Goal: Task Accomplishment & Management: Complete application form

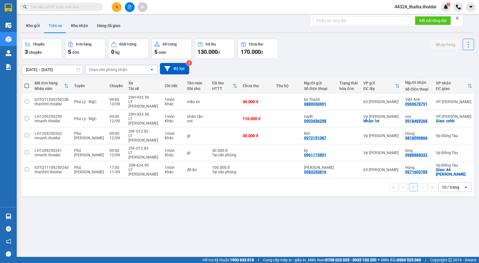
click at [424, 7] on span "44324_thaiha.thoidai" at bounding box center [415, 6] width 51 height 7
click at [413, 16] on span "Đăng xuất" at bounding box center [418, 17] width 39 height 6
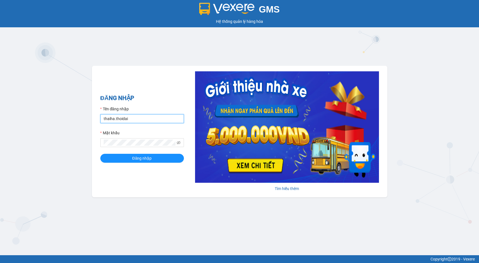
click at [152, 118] on input "thaiha.thoidai" at bounding box center [142, 118] width 84 height 9
type input "t"
type input "lthien.thoidai"
click at [70, 147] on div "GMS Hệ thống quản lý hàng hóa ĐĂNG NHẬP Tên đăng nhập lthien.thoidai Mật khẩu Đ…" at bounding box center [239, 127] width 479 height 255
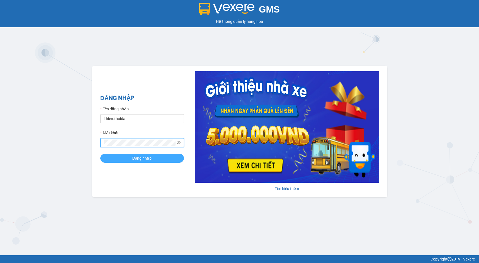
click at [123, 156] on button "Đăng nhập" at bounding box center [142, 158] width 84 height 9
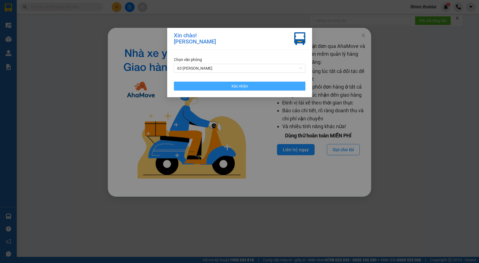
click at [239, 86] on span "Xác nhận" at bounding box center [239, 86] width 17 height 6
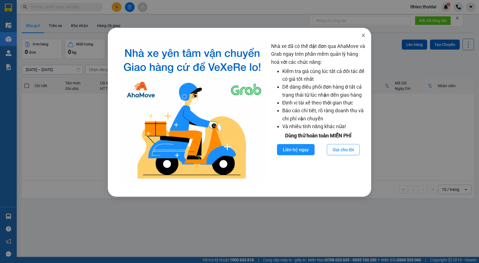
click at [364, 38] on icon "close" at bounding box center [363, 35] width 4 height 4
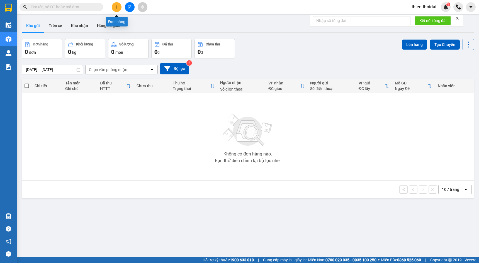
click at [116, 7] on icon "plus" at bounding box center [117, 7] width 4 height 4
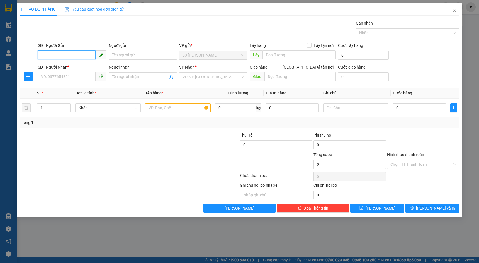
click at [52, 53] on input "SĐT Người Gửi" at bounding box center [66, 54] width 57 height 9
type input "0904818789"
click at [52, 66] on div "0904818789 - tiệp" at bounding box center [72, 66] width 62 height 6
type input "tiệp"
type input "0904818789"
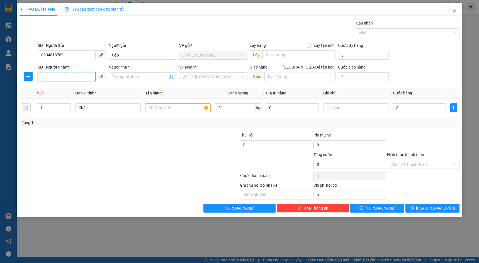
click at [60, 77] on input "SĐT Người Nhận *" at bounding box center [66, 76] width 57 height 9
click at [68, 97] on div "0979881861 - anh Nhiến" at bounding box center [72, 97] width 62 height 6
type input "0979881861"
type input "anh Nhiến"
click at [163, 108] on input "text" at bounding box center [177, 107] width 65 height 9
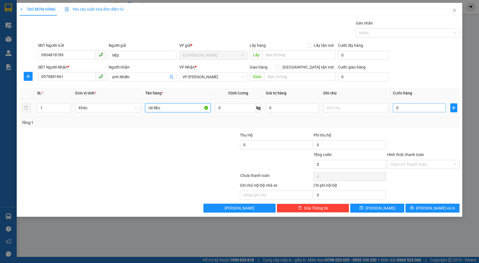
type input "tài liệu"
type input "0"
click at [405, 107] on input "0" at bounding box center [419, 107] width 53 height 9
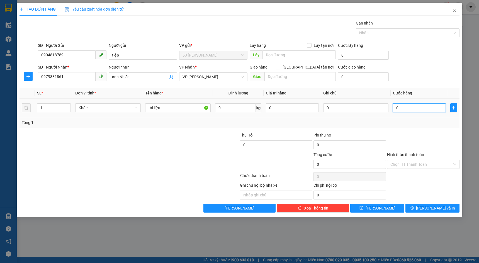
type input "3"
type input "30"
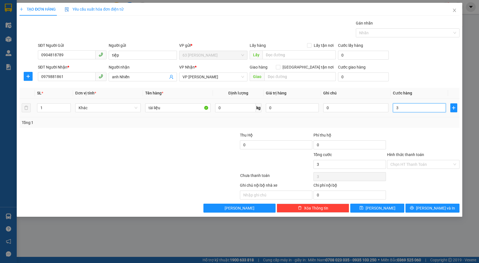
type input "30"
type input "300"
type input "3.000"
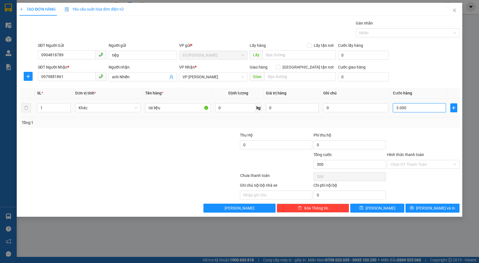
type input "3.000"
type input "30.000"
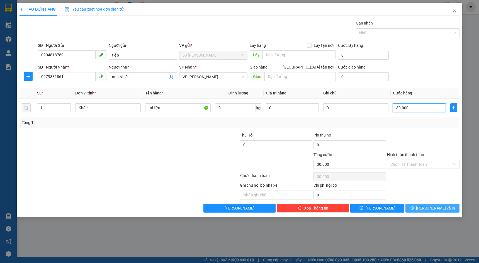
type input "30.000"
click at [430, 208] on span "Lưu và In" at bounding box center [435, 208] width 39 height 6
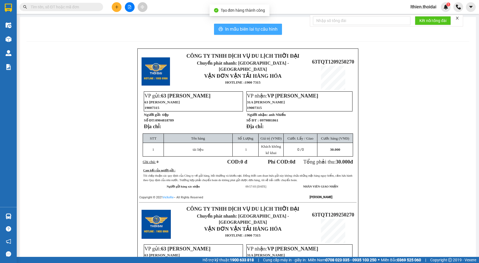
click at [242, 30] on span "In mẫu biên lai tự cấu hình" at bounding box center [251, 29] width 52 height 7
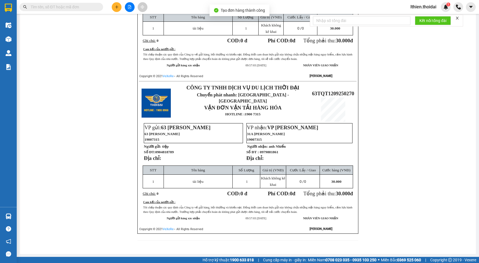
scroll to position [121, 0]
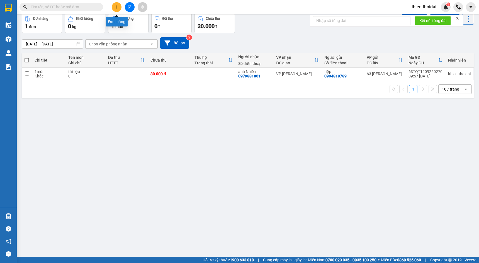
click at [116, 5] on icon "plus" at bounding box center [117, 7] width 4 height 4
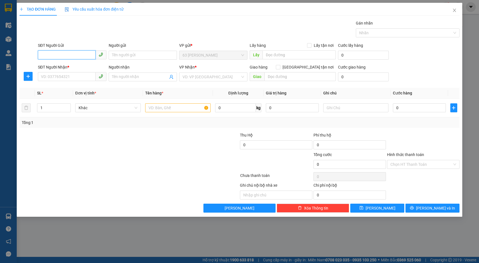
click at [54, 56] on input "SĐT Người Gửi" at bounding box center [66, 54] width 57 height 9
type input "0969966736"
click at [67, 66] on div "0969966736 - nguyễn thị phượng -mễ nội lc" at bounding box center [77, 66] width 72 height 6
type input "nguyễn thị phượng -mễ nội lc"
type input "0969966736"
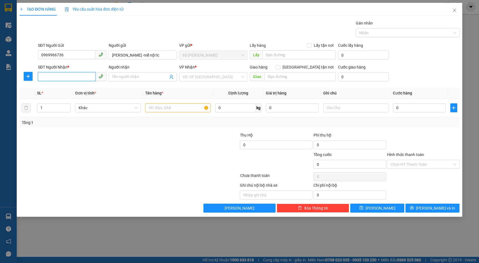
click at [55, 76] on input "SĐT Người Nhận *" at bounding box center [66, 76] width 57 height 9
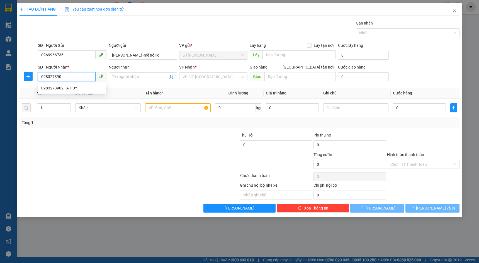
type input "0983273902"
drag, startPoint x: 74, startPoint y: 88, endPoint x: 89, endPoint y: 87, distance: 15.9
click at [74, 88] on div "0983273902 - ĐInh Viết Huy" at bounding box center [72, 88] width 62 height 6
type input "ĐInh Viết Huy"
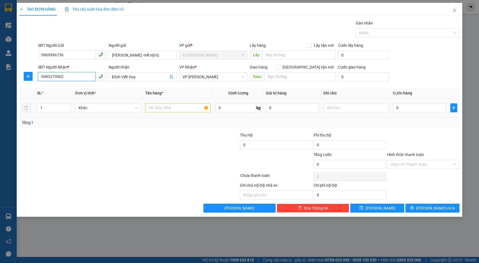
type input "0983273902"
click at [157, 108] on input "text" at bounding box center [177, 107] width 65 height 9
type input "tài liệu"
click at [401, 108] on input "0" at bounding box center [419, 107] width 53 height 9
type input "3"
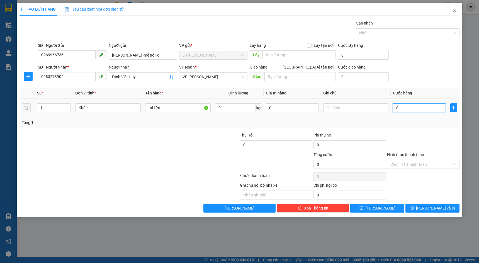
type input "3"
type input "30"
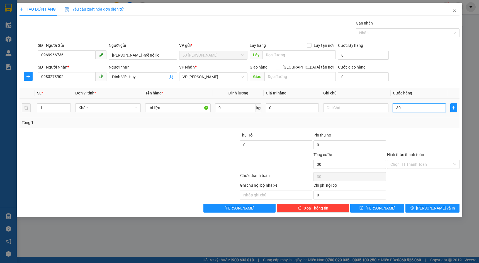
type input "300"
type input "3.000"
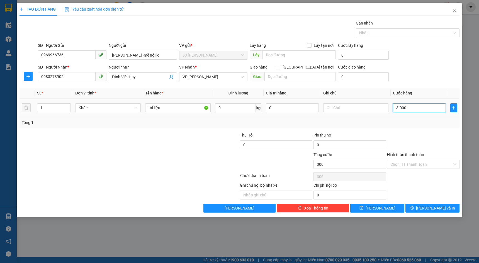
type input "3.000"
type input "30.000"
type input "300.000"
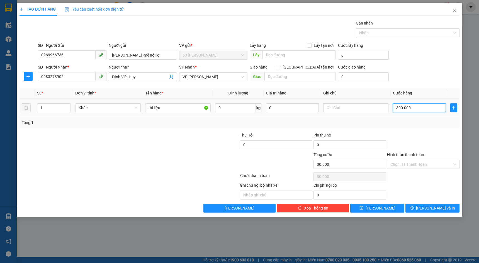
type input "300.000"
type input "30.000"
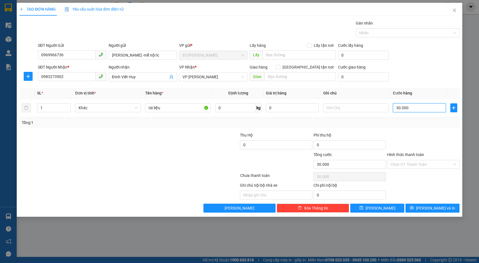
type input "30.000"
drag, startPoint x: 393, startPoint y: 170, endPoint x: 419, endPoint y: 134, distance: 43.8
click at [419, 134] on div at bounding box center [423, 142] width 74 height 20
click at [454, 165] on div "Chọn HT Thanh Toán" at bounding box center [423, 164] width 72 height 9
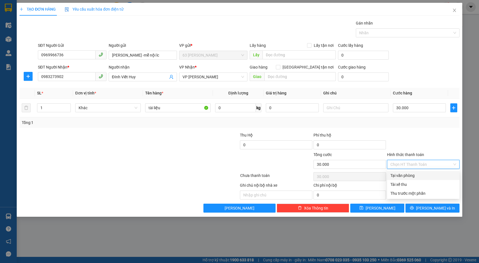
click at [409, 177] on div "Tại văn phòng" at bounding box center [423, 175] width 66 height 6
type input "0"
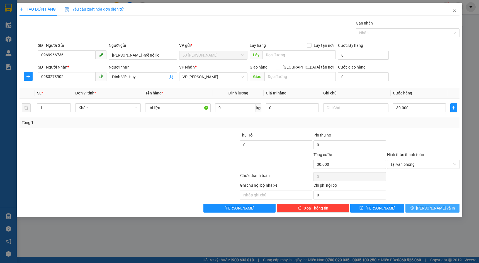
click at [429, 208] on span "Lưu và In" at bounding box center [435, 208] width 39 height 6
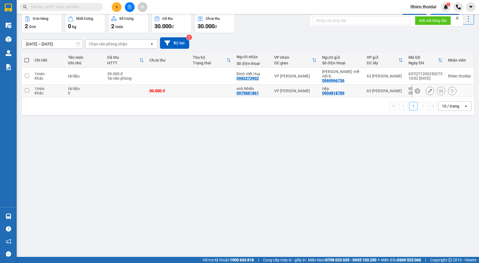
click at [26, 93] on input "checkbox" at bounding box center [27, 90] width 4 height 4
checkbox input "true"
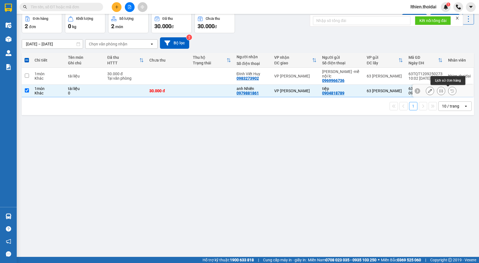
click at [450, 93] on icon at bounding box center [452, 91] width 4 height 4
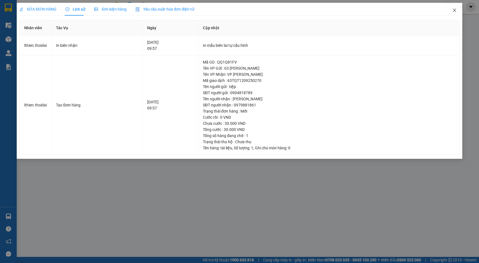
click at [456, 9] on icon "close" at bounding box center [454, 10] width 4 height 4
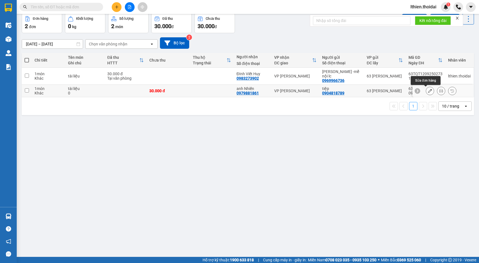
click at [428, 93] on icon at bounding box center [430, 91] width 4 height 4
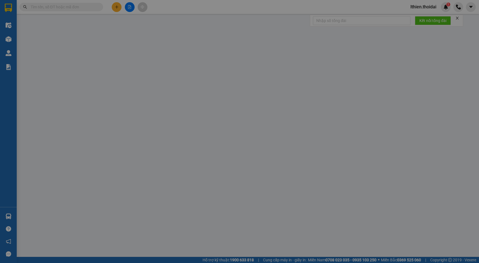
type input "0904818789"
type input "tiệp"
type input "0979881861"
type input "anh Nhiến"
type input "30.000"
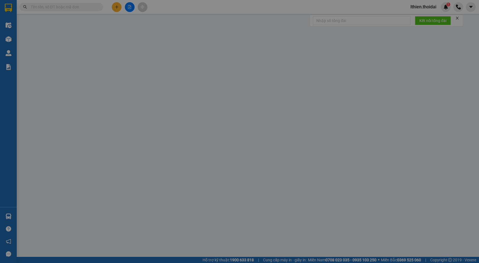
type input "30.000"
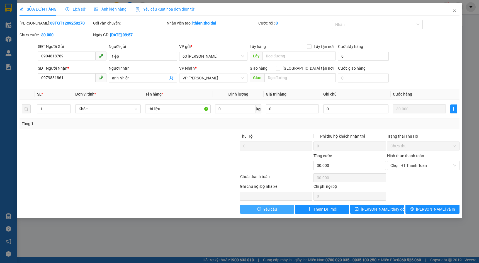
click at [268, 210] on span "Yêu cầu" at bounding box center [270, 209] width 14 height 6
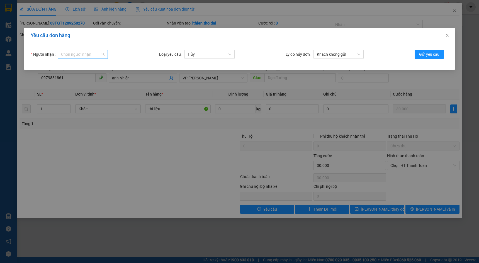
click at [101, 55] on div "Chọn người nhận" at bounding box center [83, 54] width 50 height 9
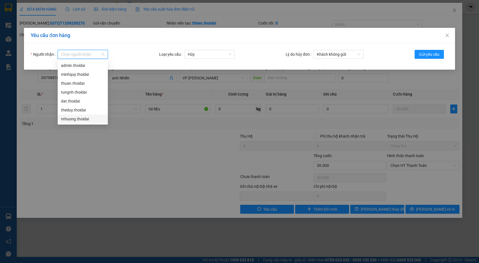
click at [72, 119] on div "nthuong.thoidai" at bounding box center [82, 119] width 43 height 6
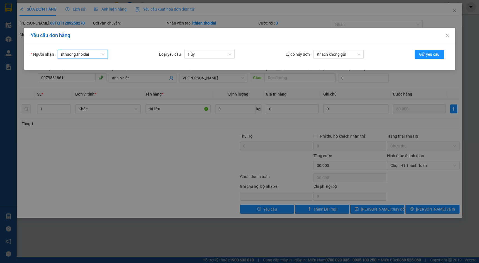
click at [103, 55] on span "nthuong.thoidai" at bounding box center [82, 54] width 43 height 8
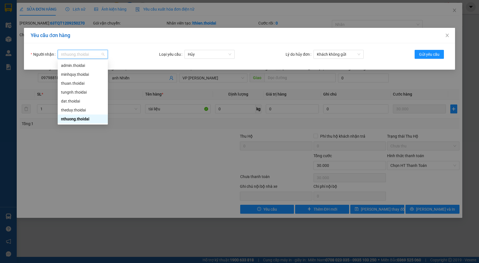
click at [70, 121] on div "nthuong.thoidai" at bounding box center [82, 119] width 43 height 6
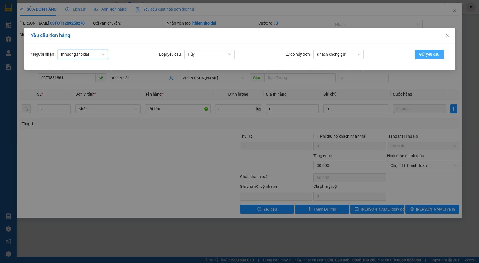
click at [427, 55] on span "Gửi yêu cầu" at bounding box center [429, 54] width 20 height 6
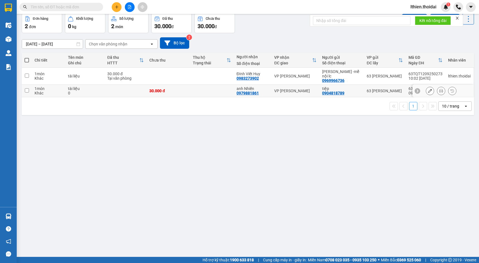
click at [27, 93] on input "checkbox" at bounding box center [27, 90] width 4 height 4
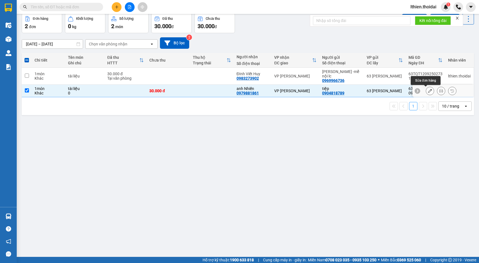
click at [426, 96] on button at bounding box center [430, 91] width 8 height 10
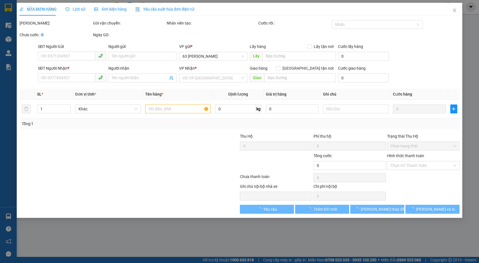
type input "0904818789"
type input "tiệp"
type input "0979881861"
type input "anh Nhiến"
type input "30.000"
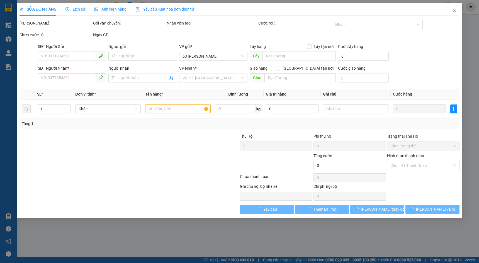
type input "30.000"
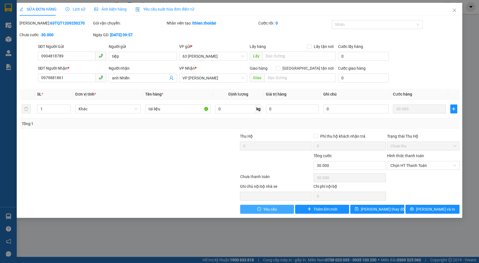
click at [263, 208] on button "Yêu cầu" at bounding box center [267, 209] width 54 height 9
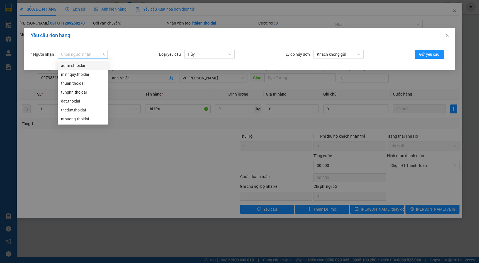
click at [104, 54] on div "Chọn người nhận" at bounding box center [83, 54] width 50 height 9
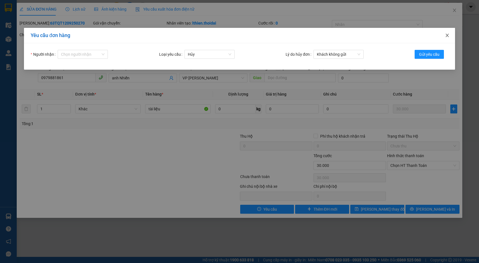
click at [448, 35] on icon "close" at bounding box center [447, 35] width 4 height 4
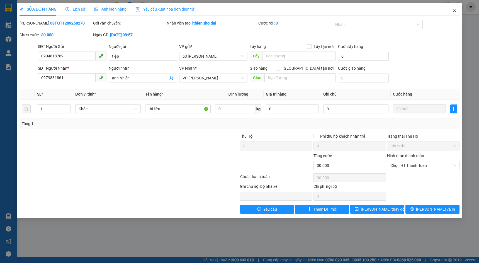
click at [454, 10] on icon "close" at bounding box center [454, 10] width 4 height 4
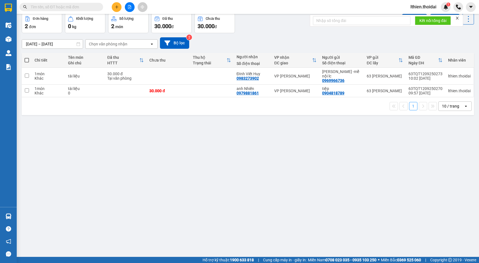
click at [37, 7] on button "Kho gửi" at bounding box center [33, -1] width 23 height 13
click at [59, 7] on button "Trên xe" at bounding box center [55, -1] width 22 height 13
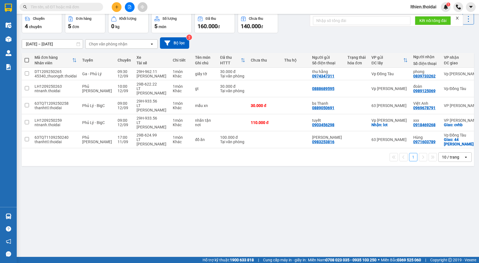
click at [31, 7] on button "Kho gửi" at bounding box center [33, -1] width 23 height 13
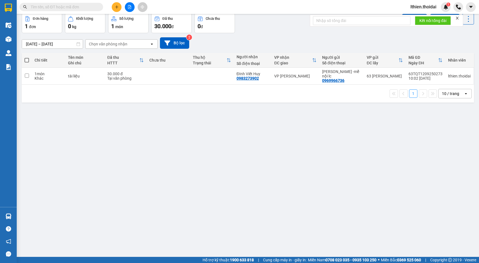
click at [82, 7] on button "Kho nhận" at bounding box center [80, -1] width 26 height 13
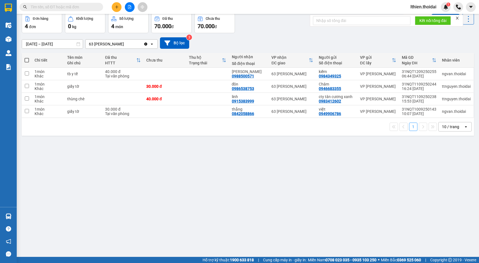
click at [54, 8] on input "text" at bounding box center [64, 7] width 66 height 6
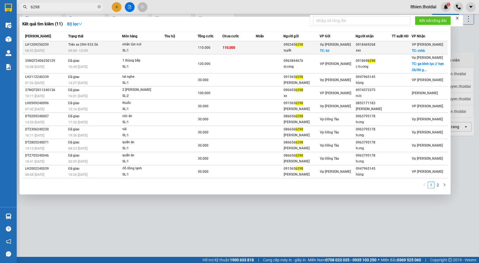
type input "6298"
click at [41, 48] on div "08:02 - 12/09" at bounding box center [46, 51] width 42 height 6
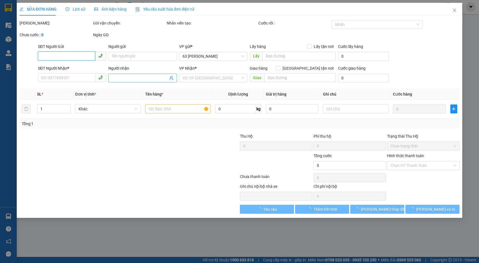
type input "0903456298"
type input "tuyết"
checkbox input "true"
type input "lct"
type input "0918469268"
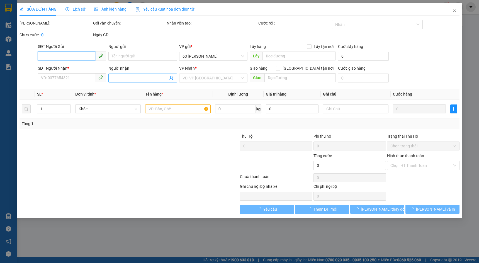
type input "xxx"
checkbox input "true"
type input "cvhb"
type input "110.000"
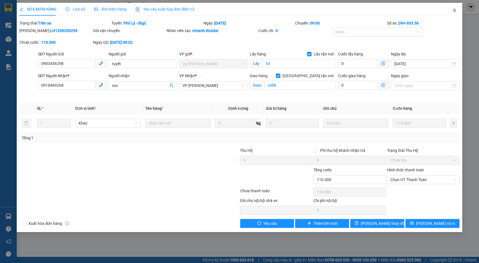
click at [454, 9] on icon "close" at bounding box center [454, 10] width 4 height 4
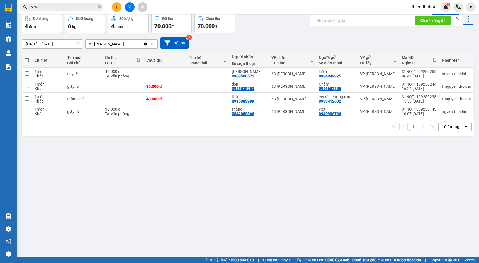
click at [47, 6] on input "6298" at bounding box center [64, 7] width 66 height 6
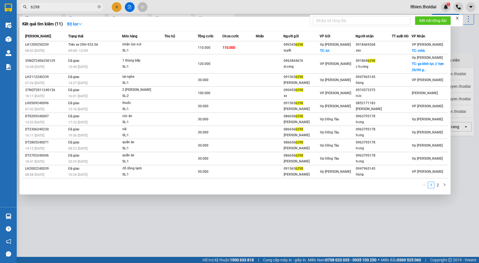
drag, startPoint x: 44, startPoint y: 8, endPoint x: 20, endPoint y: 22, distance: 27.6
click at [20, 12] on div "Kết quả tìm kiếm ( 11 ) Bộ lọc Mã ĐH Trạng thái Món hàng Thu hộ Tổng cước Chưa …" at bounding box center [54, 7] width 109 height 10
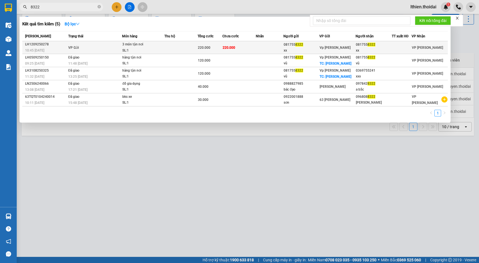
type input "8322"
click at [77, 47] on span "VP Gửi" at bounding box center [73, 48] width 11 height 4
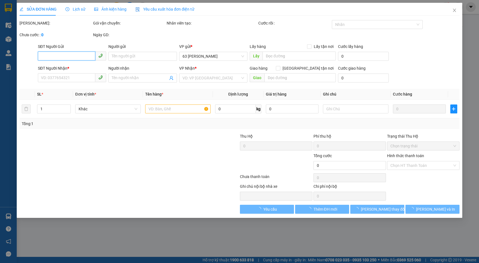
type input "0817558322"
type input "xx"
type input "0817558322"
type input "xx"
type input "220.000"
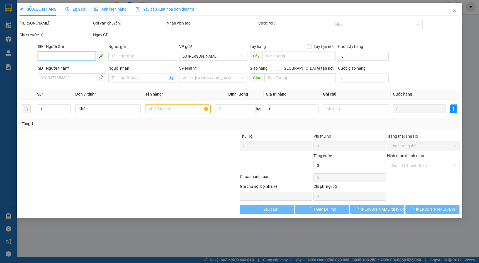
type input "220.000"
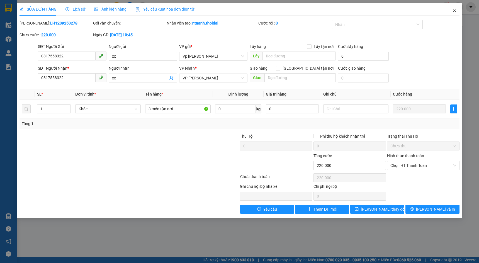
click at [455, 11] on icon "close" at bounding box center [454, 10] width 3 height 3
